Goal: Answer question/provide support

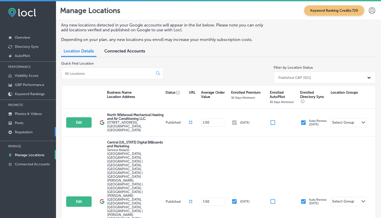
click at [32, 131] on p "Reputation" at bounding box center [24, 132] width 18 height 4
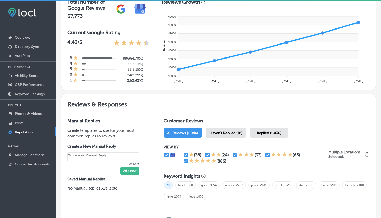
scroll to position [215, 0]
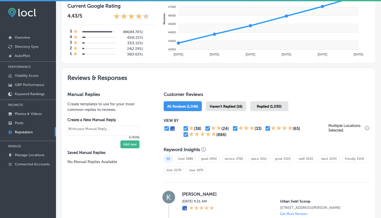
click at [220, 107] on div "Haven't Replied (16)" at bounding box center [226, 106] width 40 height 10
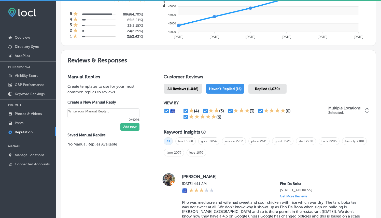
scroll to position [203, 0]
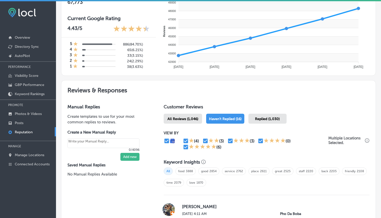
click at [254, 118] on div "Replied (1,030)" at bounding box center [267, 119] width 38 height 10
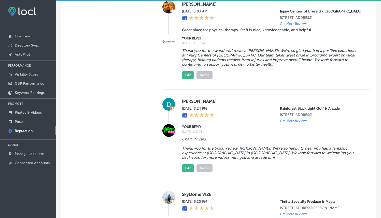
scroll to position [944, 0]
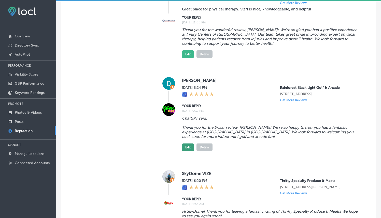
click at [188, 149] on button "Edit" at bounding box center [188, 147] width 12 height 8
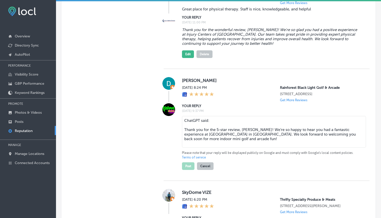
type textarea "x"
drag, startPoint x: 214, startPoint y: 121, endPoint x: 175, endPoint y: 119, distance: 39.2
click at [175, 120] on div "YOUR REPLY [DATE] 9:37 PM [PERSON_NAME] said: Thank you for the 5-star review, …" at bounding box center [267, 136] width 206 height 67
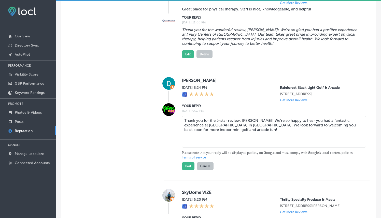
click at [183, 131] on textarea "Thank you for the 5-star review, [PERSON_NAME]! We’re so happy to hear you had …" at bounding box center [274, 132] width 184 height 32
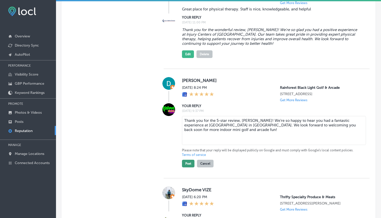
type textarea "Thank you for the 5-star review, [PERSON_NAME]! We’re so happy to hear you had …"
click at [188, 164] on button "Post" at bounding box center [188, 164] width 12 height 8
type textarea "x"
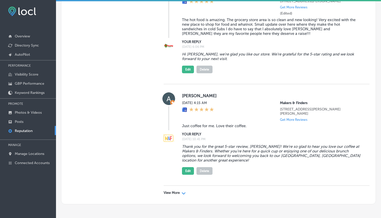
scroll to position [2193, 0]
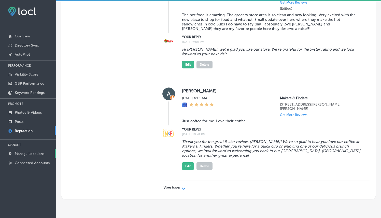
click at [23, 153] on p "Manage Locations" at bounding box center [30, 154] width 30 height 4
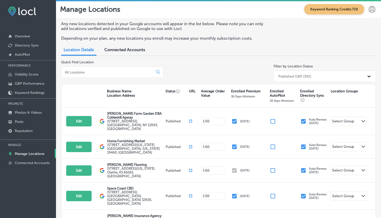
click at [117, 69] on div at bounding box center [112, 71] width 102 height 11
click at [114, 70] on input at bounding box center [108, 72] width 88 height 5
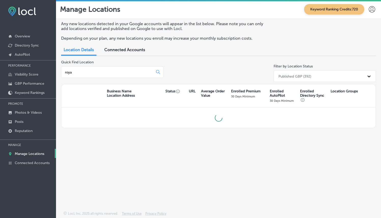
type input "[PERSON_NAME]"
click at [196, 66] on div "Quick Find Location Filter by Location Status Published GBP (392)" at bounding box center [218, 72] width 315 height 24
